Goal: Information Seeking & Learning: Learn about a topic

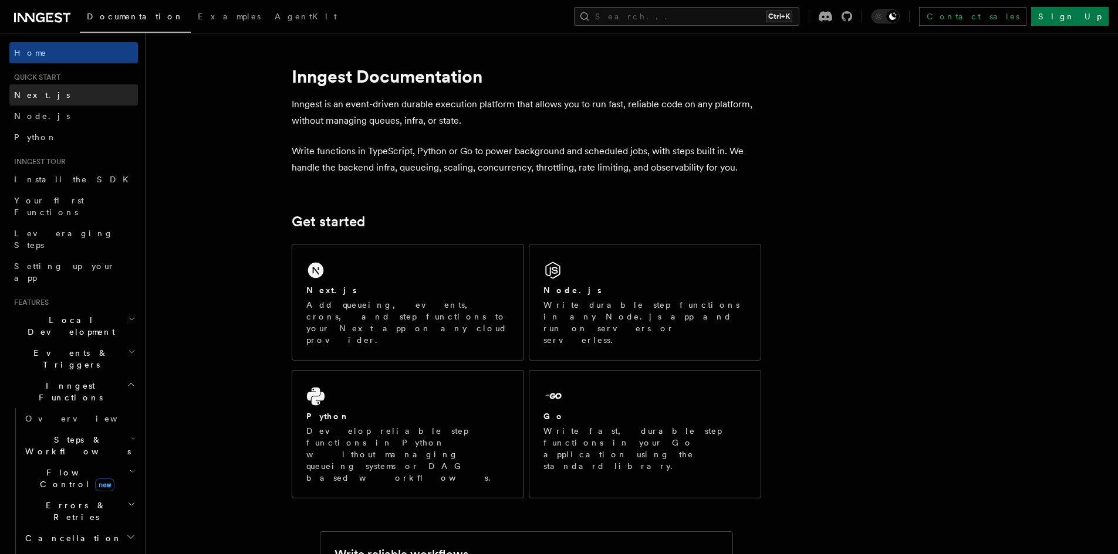
drag, startPoint x: 0, startPoint y: 0, endPoint x: 35, endPoint y: 97, distance: 102.8
click at [35, 97] on span "Next.js" at bounding box center [42, 94] width 56 height 9
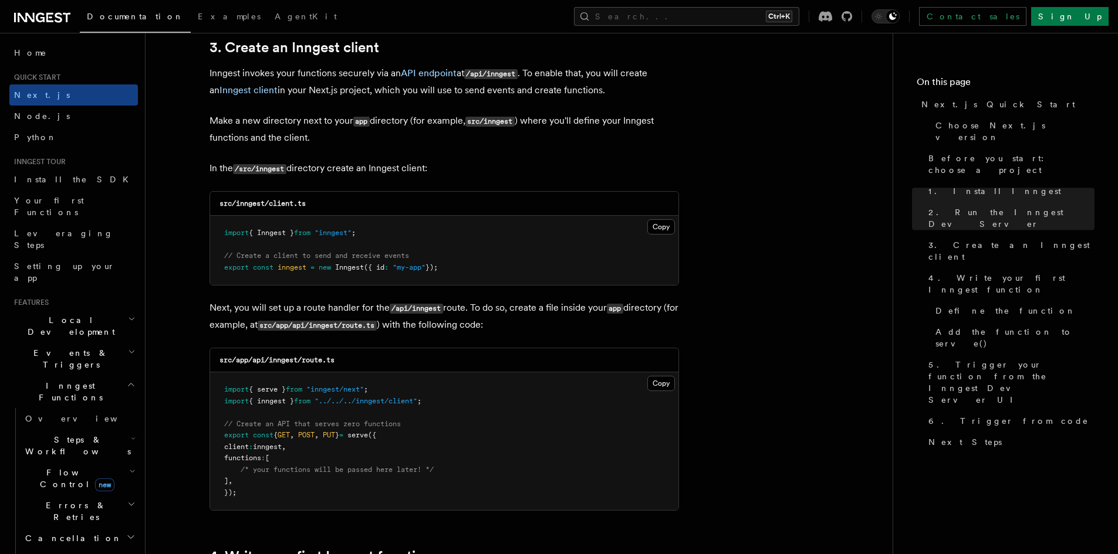
scroll to position [1467, 0]
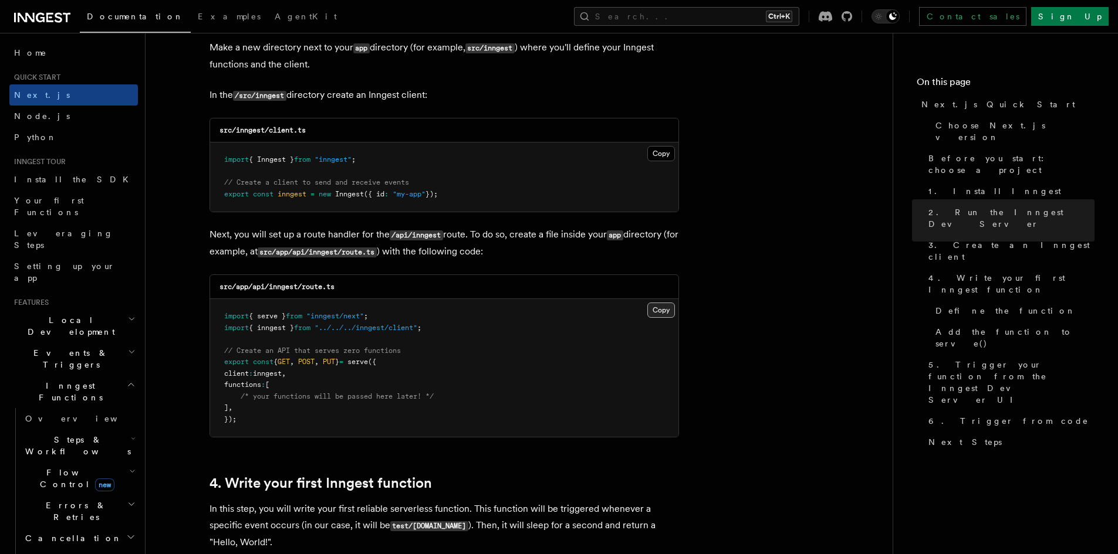
click at [658, 313] on button "Copy Copied" at bounding box center [661, 310] width 28 height 15
